Goal: Navigation & Orientation: Find specific page/section

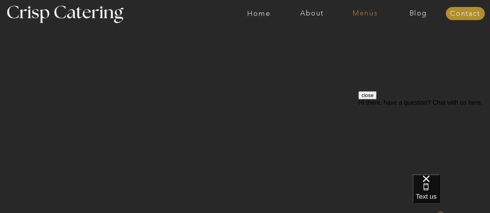
click at [364, 11] on nav "Menus" at bounding box center [365, 14] width 53 height 8
click at [347, 36] on nav "Summer (Mar-Aug)" at bounding box center [367, 34] width 69 height 7
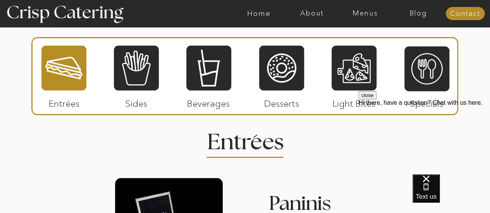
scroll to position [697, 0]
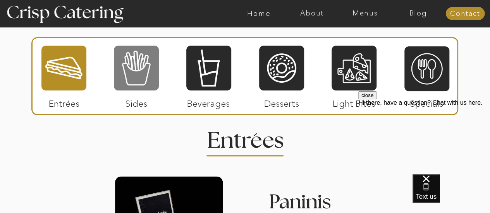
click at [127, 74] on div at bounding box center [136, 68] width 45 height 46
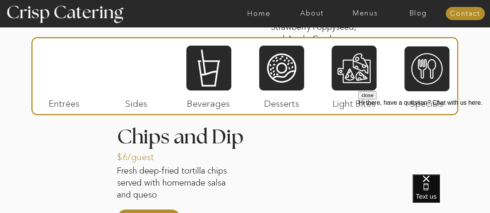
scroll to position [1004, 0]
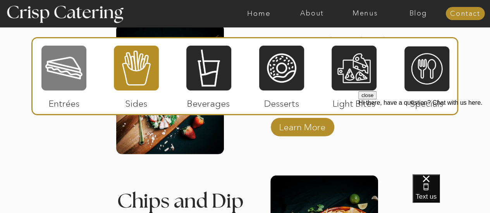
click at [56, 66] on div at bounding box center [63, 68] width 45 height 46
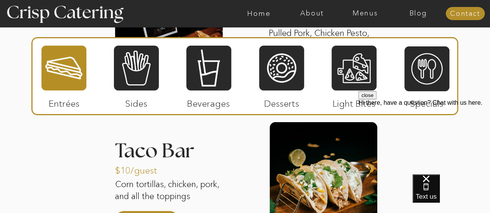
scroll to position [884, 0]
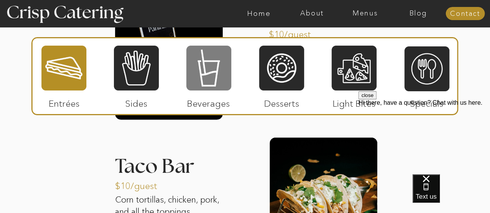
click at [219, 63] on div at bounding box center [208, 68] width 45 height 46
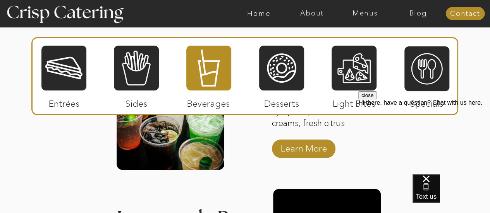
scroll to position [822, 0]
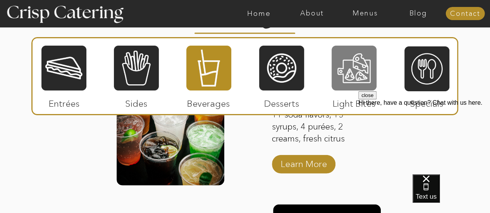
click at [350, 80] on div at bounding box center [354, 68] width 45 height 46
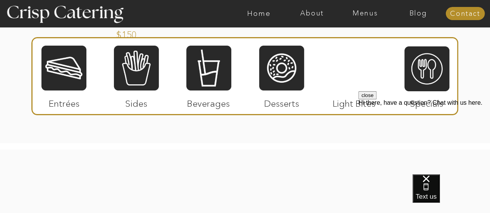
scroll to position [869, 0]
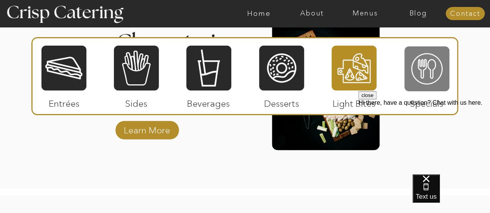
click at [436, 65] on div at bounding box center [427, 69] width 45 height 46
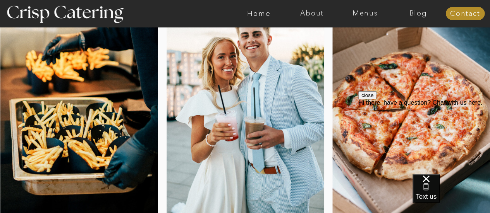
scroll to position [109, 0]
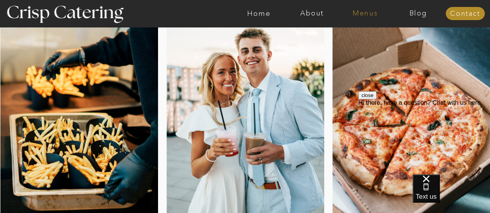
click at [368, 14] on nav "Menus" at bounding box center [365, 14] width 53 height 8
